Goal: Transaction & Acquisition: Download file/media

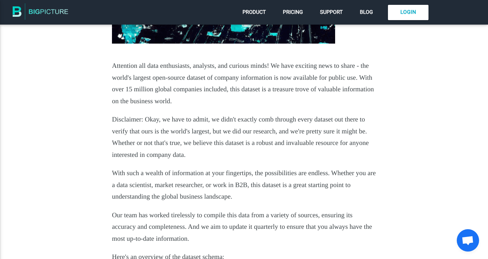
scroll to position [282, 0]
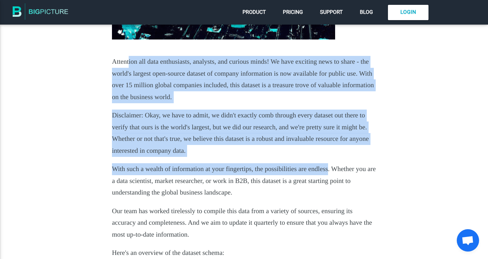
drag, startPoint x: 131, startPoint y: 64, endPoint x: 349, endPoint y: 166, distance: 241.3
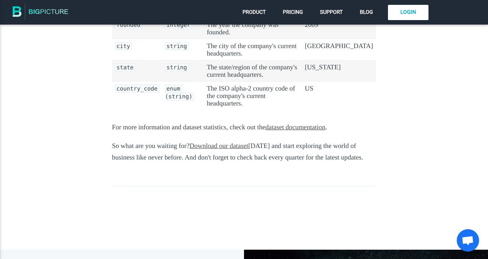
scroll to position [703, 0]
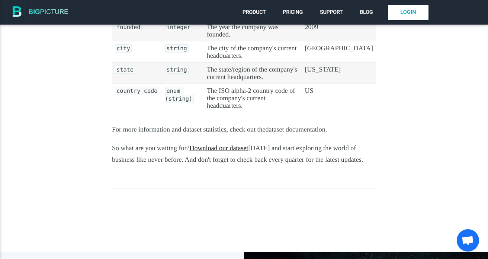
click at [234, 144] on link "Download our dataset" at bounding box center [218, 147] width 59 height 7
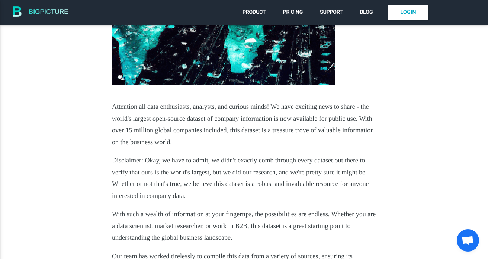
scroll to position [231, 0]
